Goal: Task Accomplishment & Management: Use online tool/utility

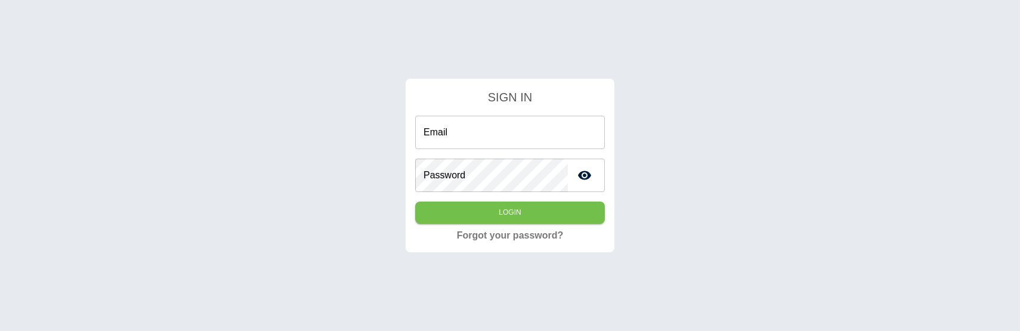
click at [371, 246] on div "SIGN IN Email Email Password Password Login Forgot your password?" at bounding box center [510, 165] width 1020 height 331
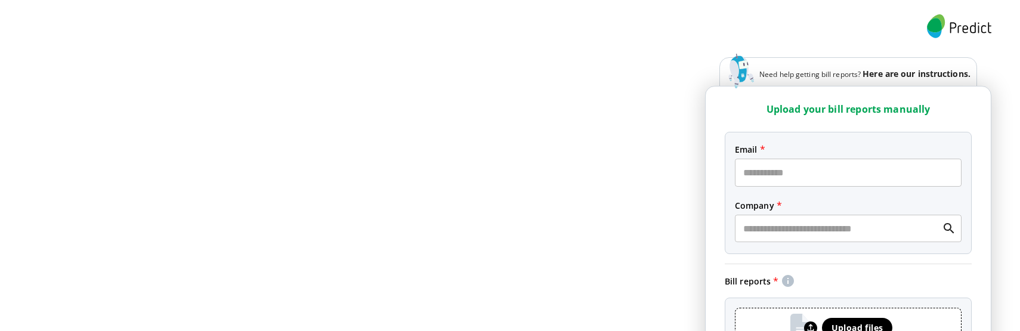
click at [428, 195] on div "Need help getting bill reports? Here are our instructions. Upload your bill rep…" at bounding box center [510, 240] width 1020 height 481
